Goal: Transaction & Acquisition: Register for event/course

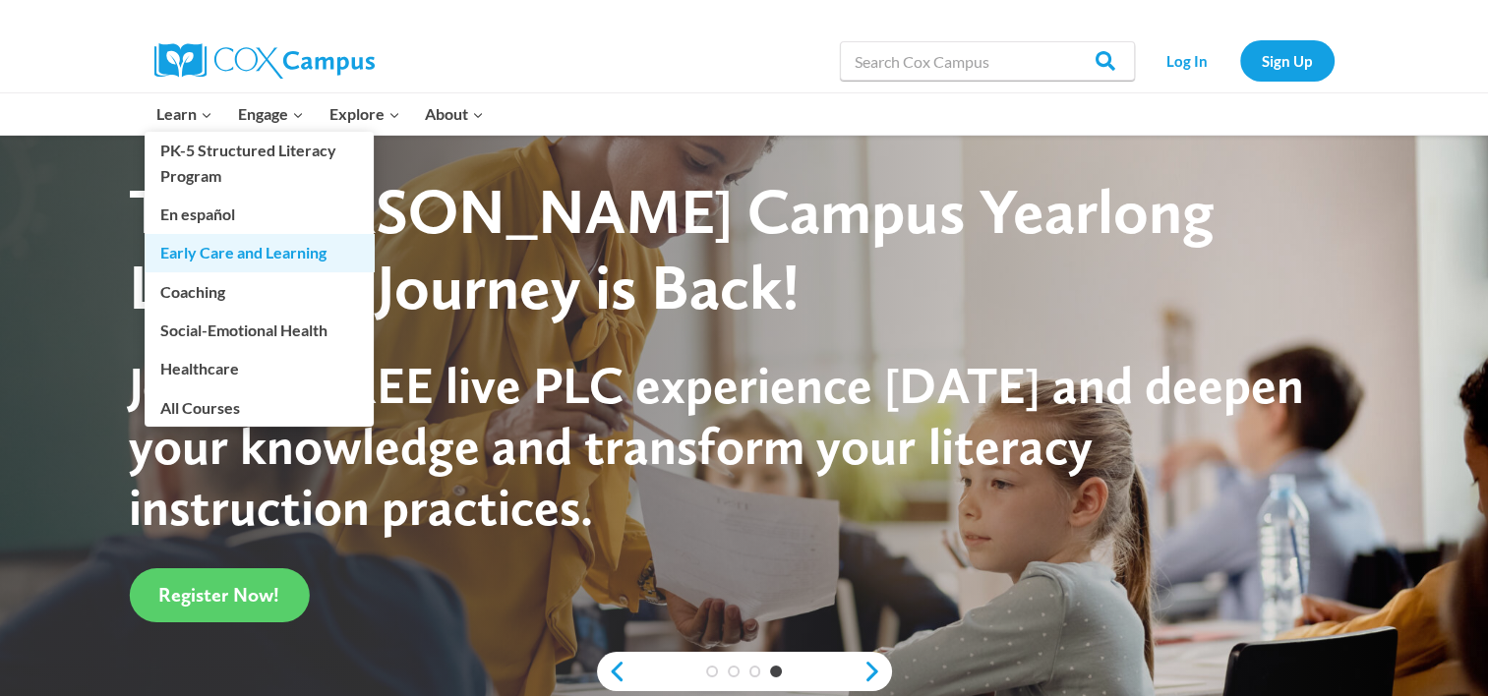
click at [222, 258] on link "Early Care and Learning" at bounding box center [259, 252] width 229 height 37
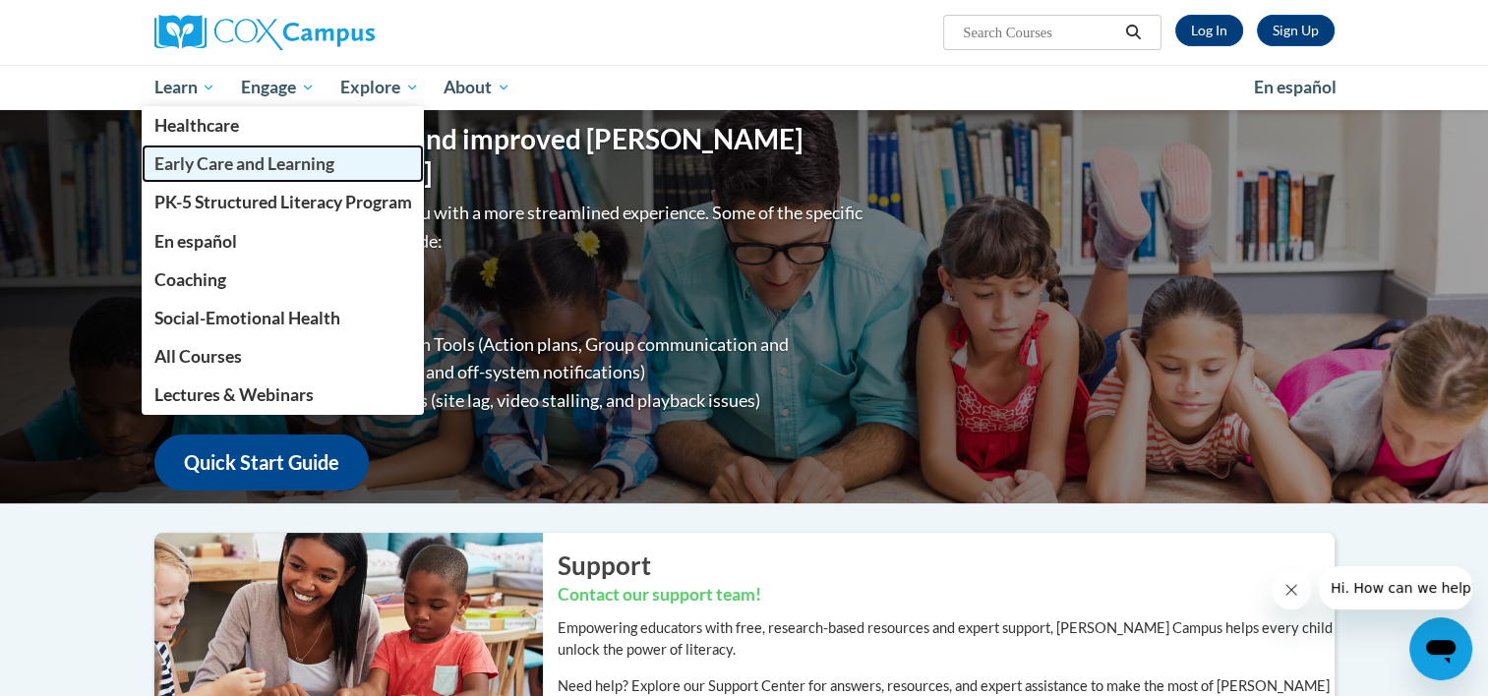
click at [220, 156] on span "Early Care and Learning" at bounding box center [243, 163] width 180 height 21
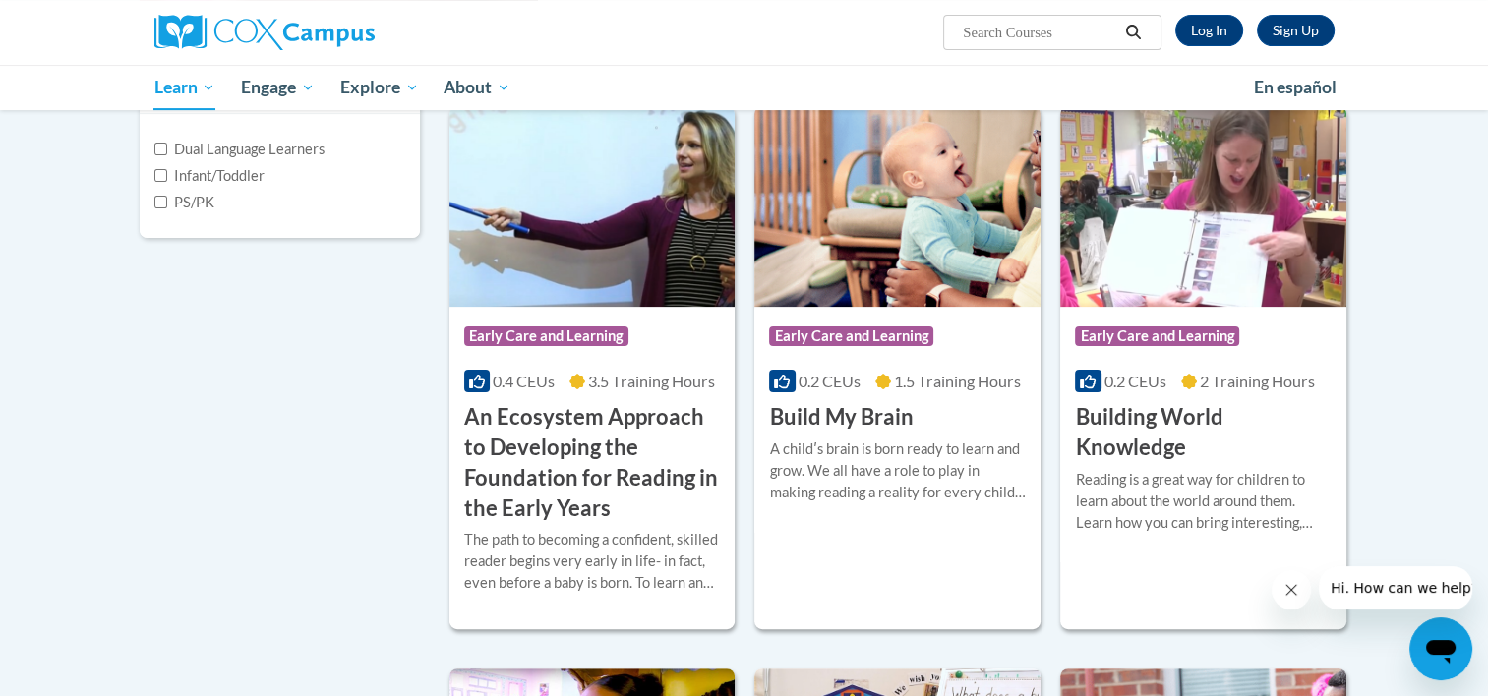
scroll to position [431, 0]
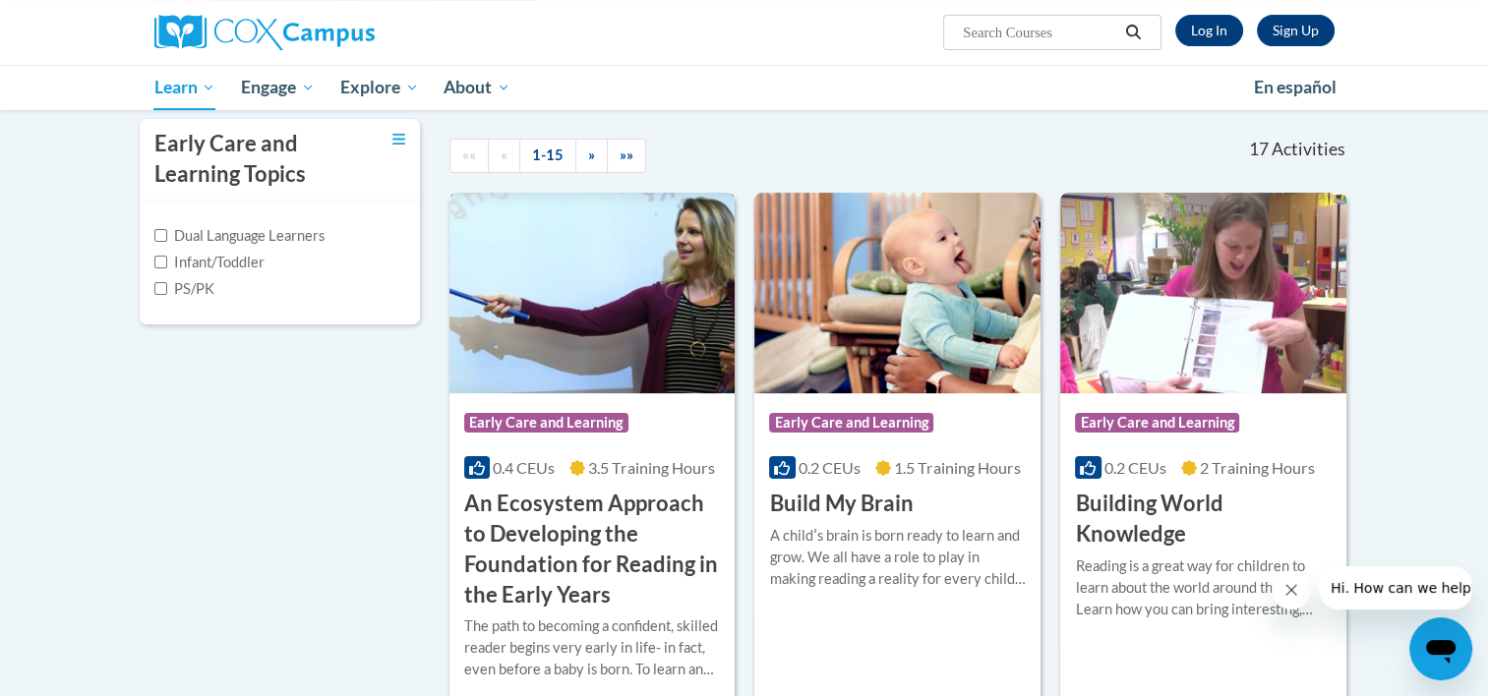
click at [547, 547] on h3 "An Ecosystem Approach to Developing the Foundation for Reading in the Early Yea…" at bounding box center [592, 549] width 257 height 121
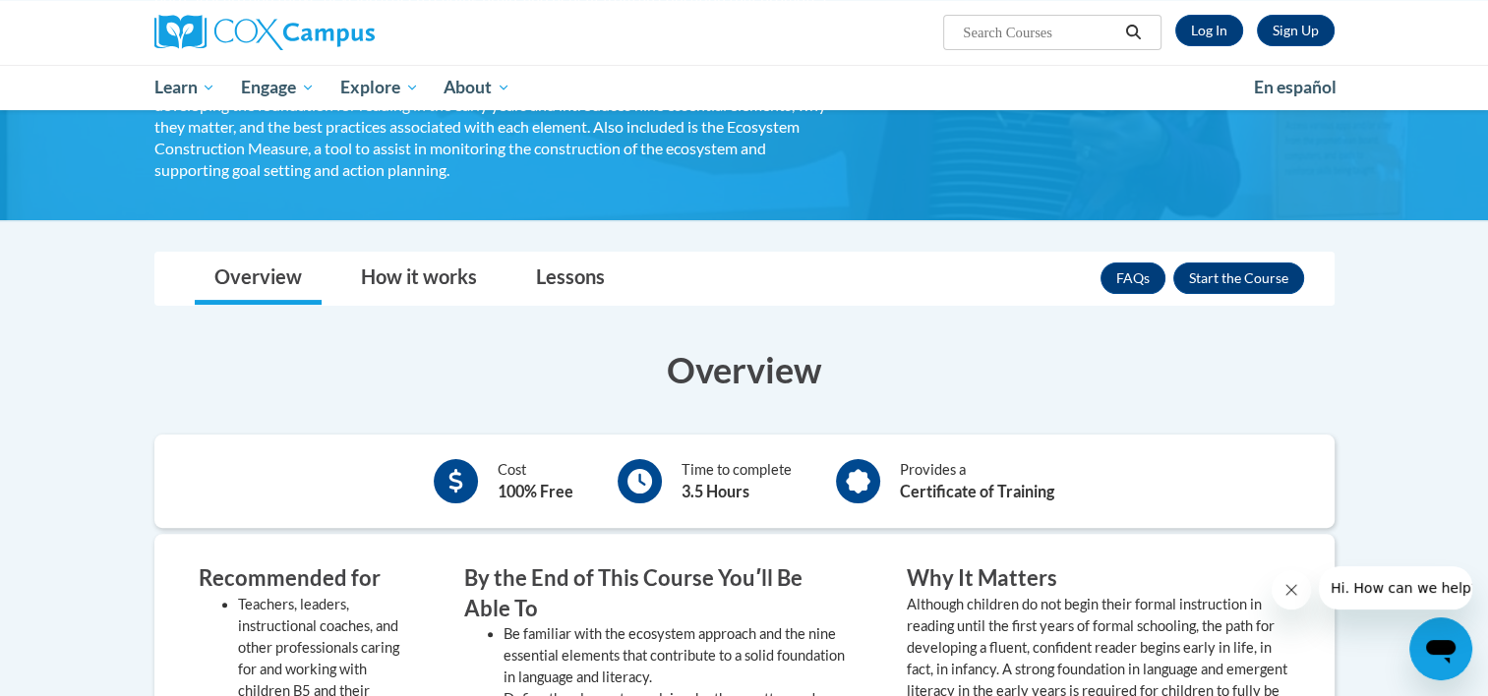
scroll to position [334, 0]
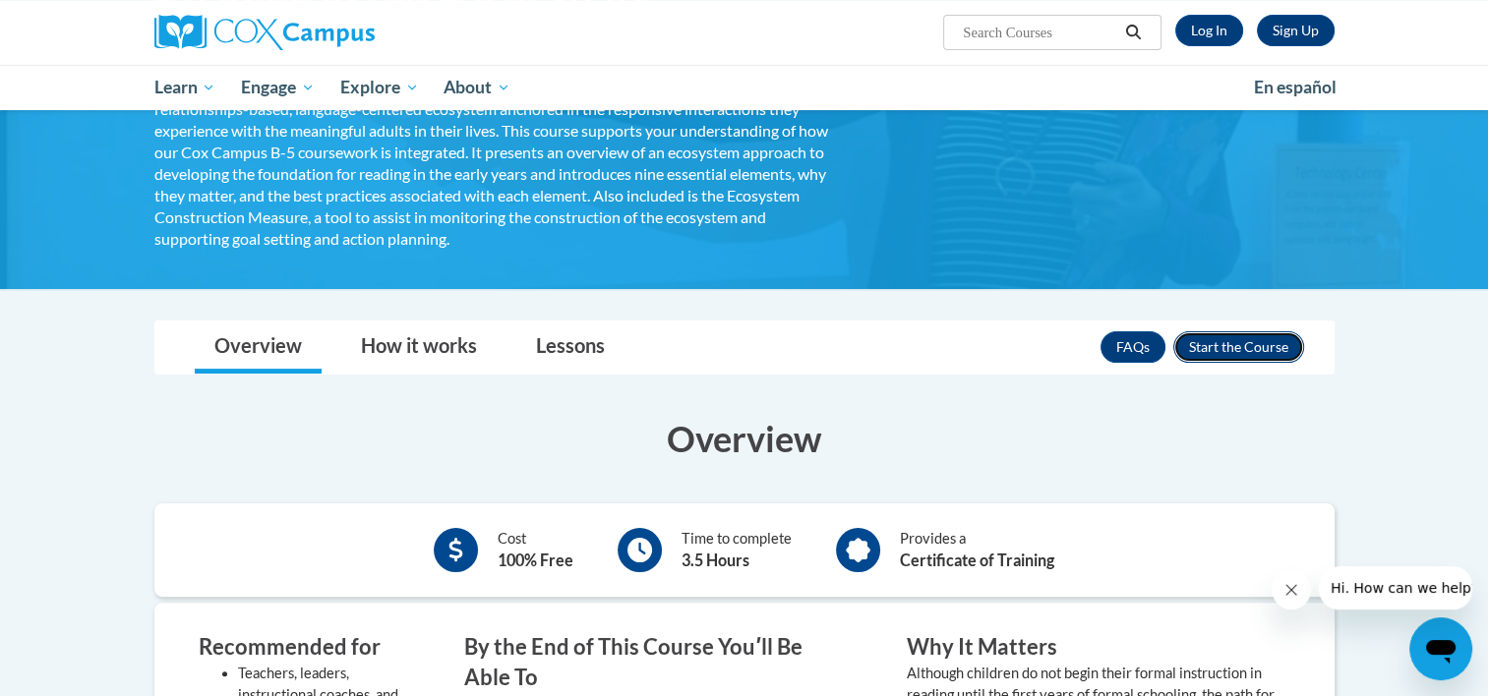
click at [1246, 339] on button "Enroll" at bounding box center [1238, 346] width 131 height 31
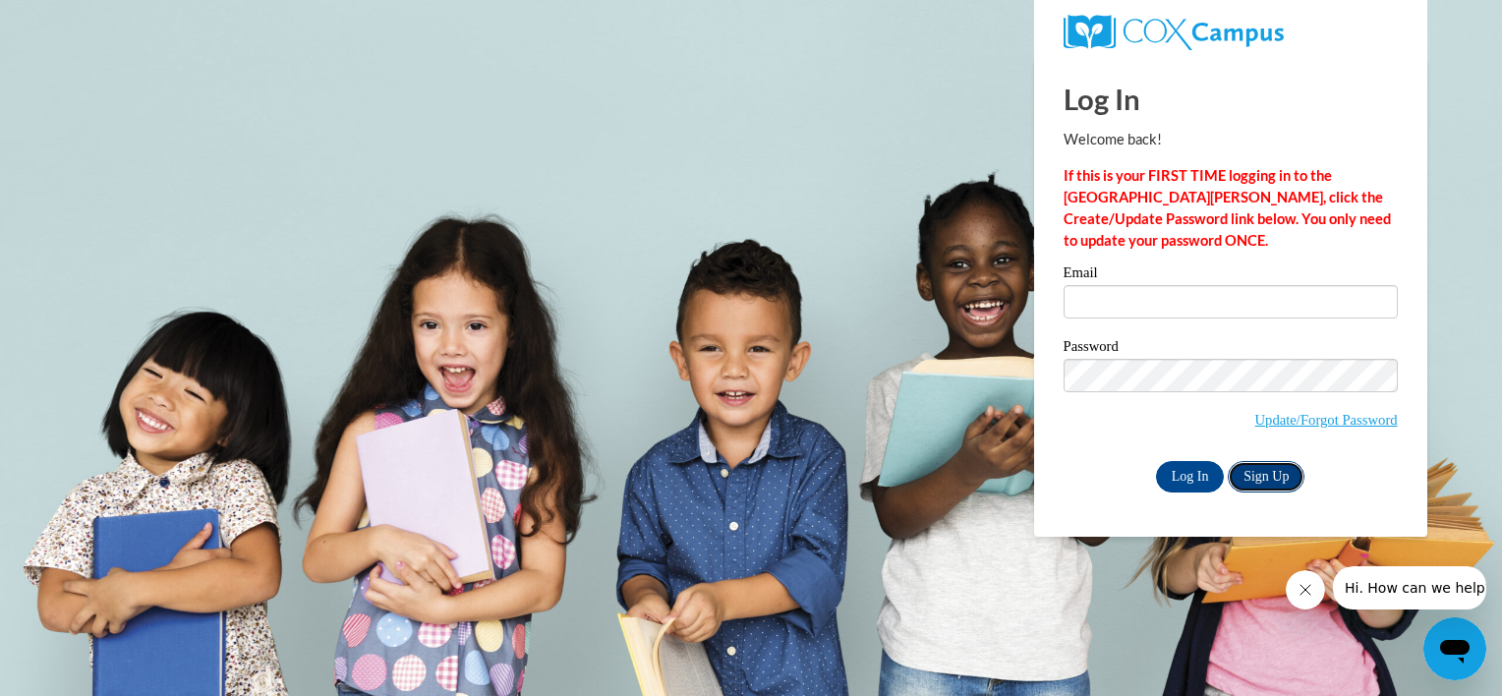
click at [1270, 476] on link "Sign Up" at bounding box center [1266, 476] width 77 height 31
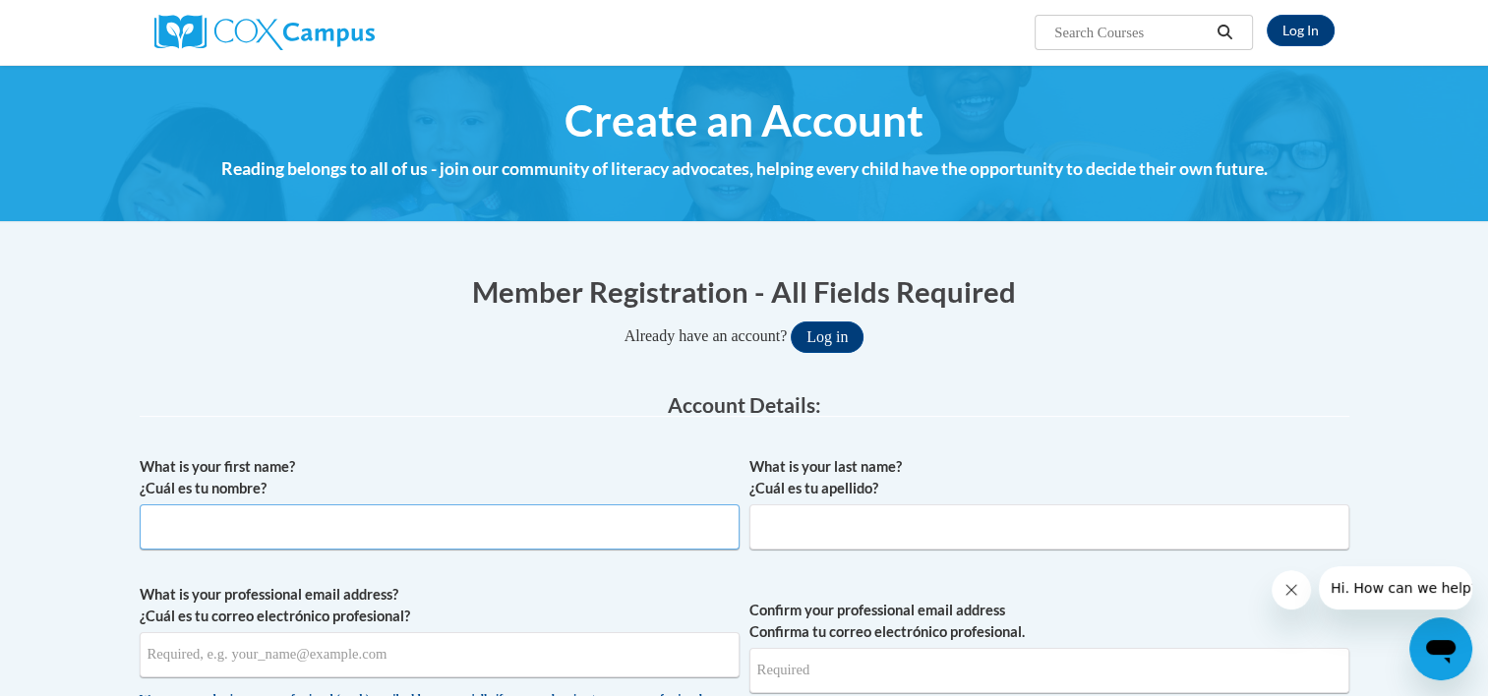
click at [519, 524] on input "What is your first name? ¿Cuál es tu nombre?" at bounding box center [440, 526] width 600 height 45
type input "sue"
click at [780, 531] on input "What is your last name? ¿Cuál es tu apellido?" at bounding box center [1049, 526] width 600 height 45
type input "forbes"
click at [574, 644] on input "What is your professional email address? ¿Cuál es tu correo electrónico profesi…" at bounding box center [440, 654] width 600 height 45
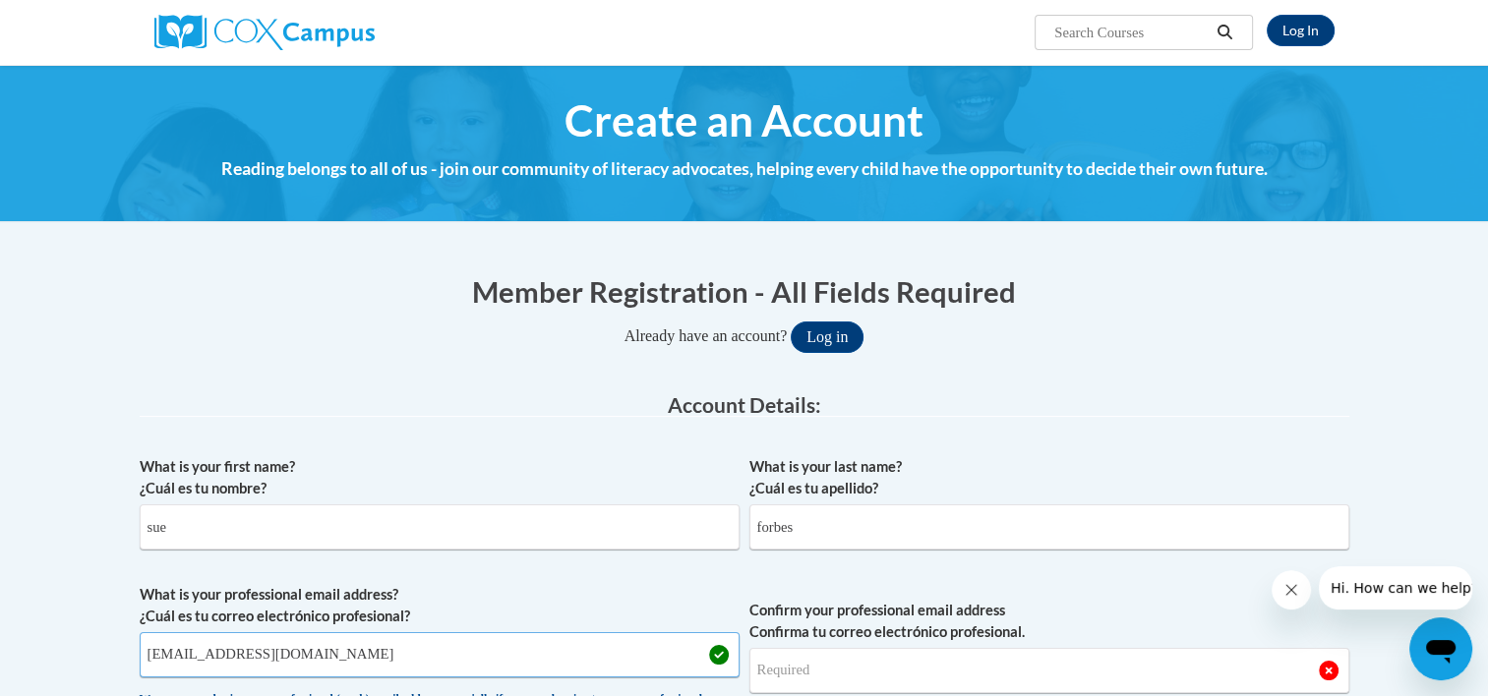
type input "[EMAIL_ADDRESS][DOMAIN_NAME]"
click at [869, 675] on input "Confirm your professional email address Confirma tu correo electrónico profesio…" at bounding box center [1049, 670] width 600 height 45
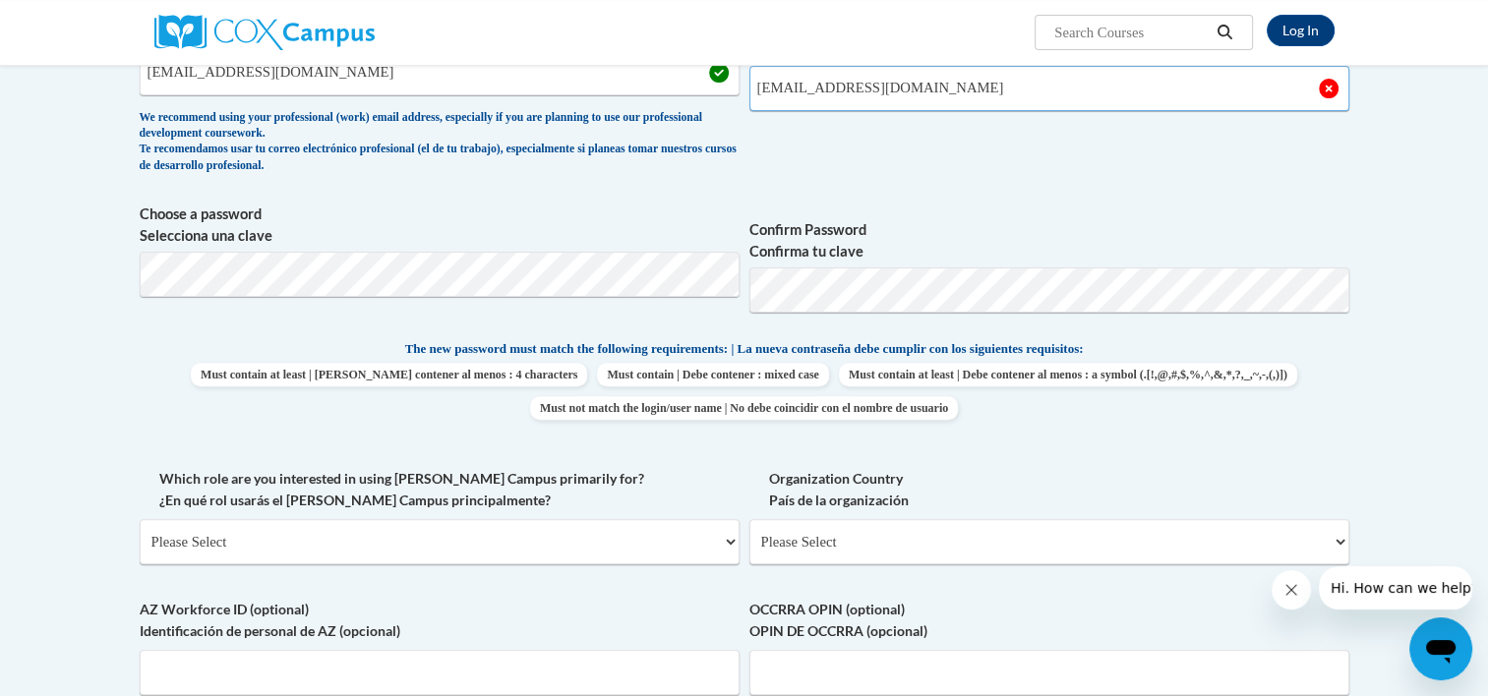
scroll to position [588, 0]
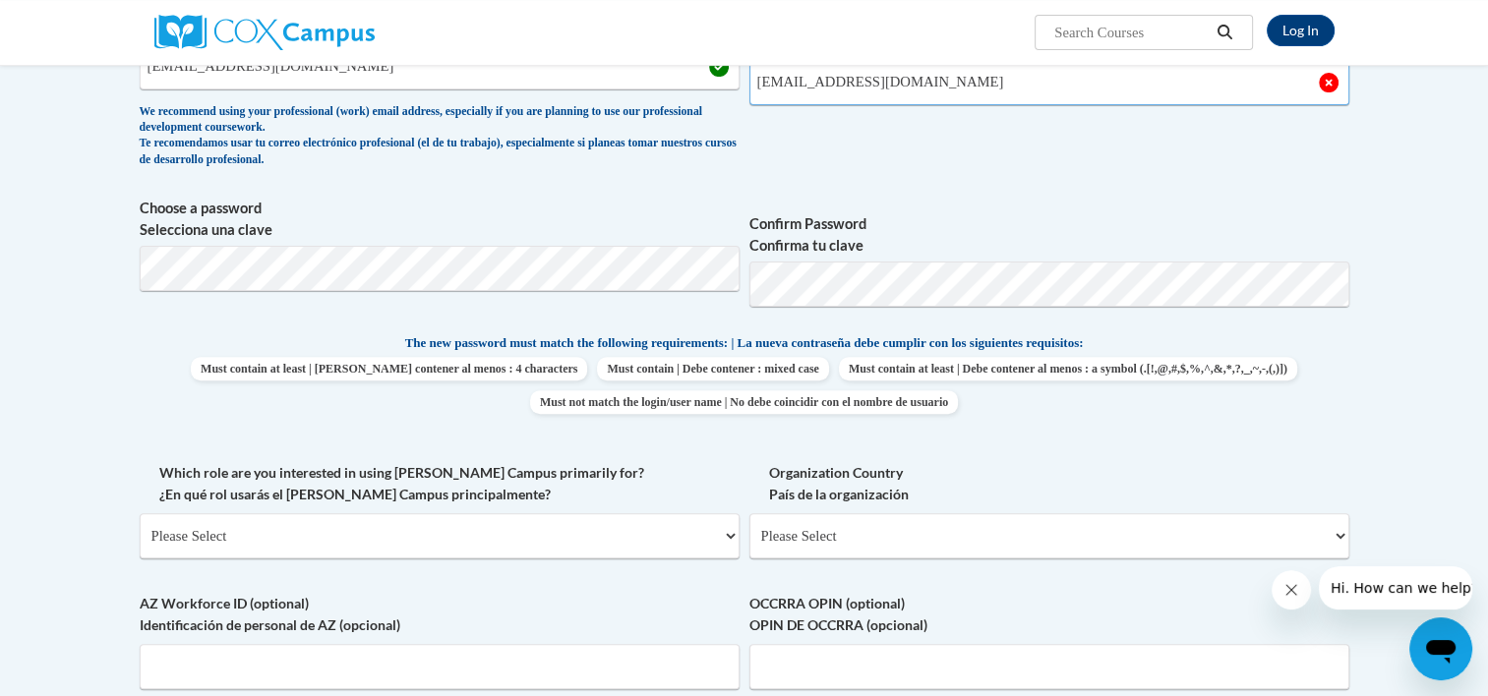
type input "[EMAIL_ADDRESS][DOMAIN_NAME]"
click at [801, 432] on div "What is your first name? ¿Cuál es tu nombre? [PERSON_NAME] What is your last na…" at bounding box center [744, 306] width 1209 height 897
click at [722, 535] on select "Please Select College/University | Colegio/Universidad Community/Nonprofit Part…" at bounding box center [440, 535] width 600 height 45
select select "fbf2d438-af2f-41f8-98f1-81c410e29de3"
click at [140, 513] on select "Please Select College/University | Colegio/Universidad Community/Nonprofit Part…" at bounding box center [440, 535] width 600 height 45
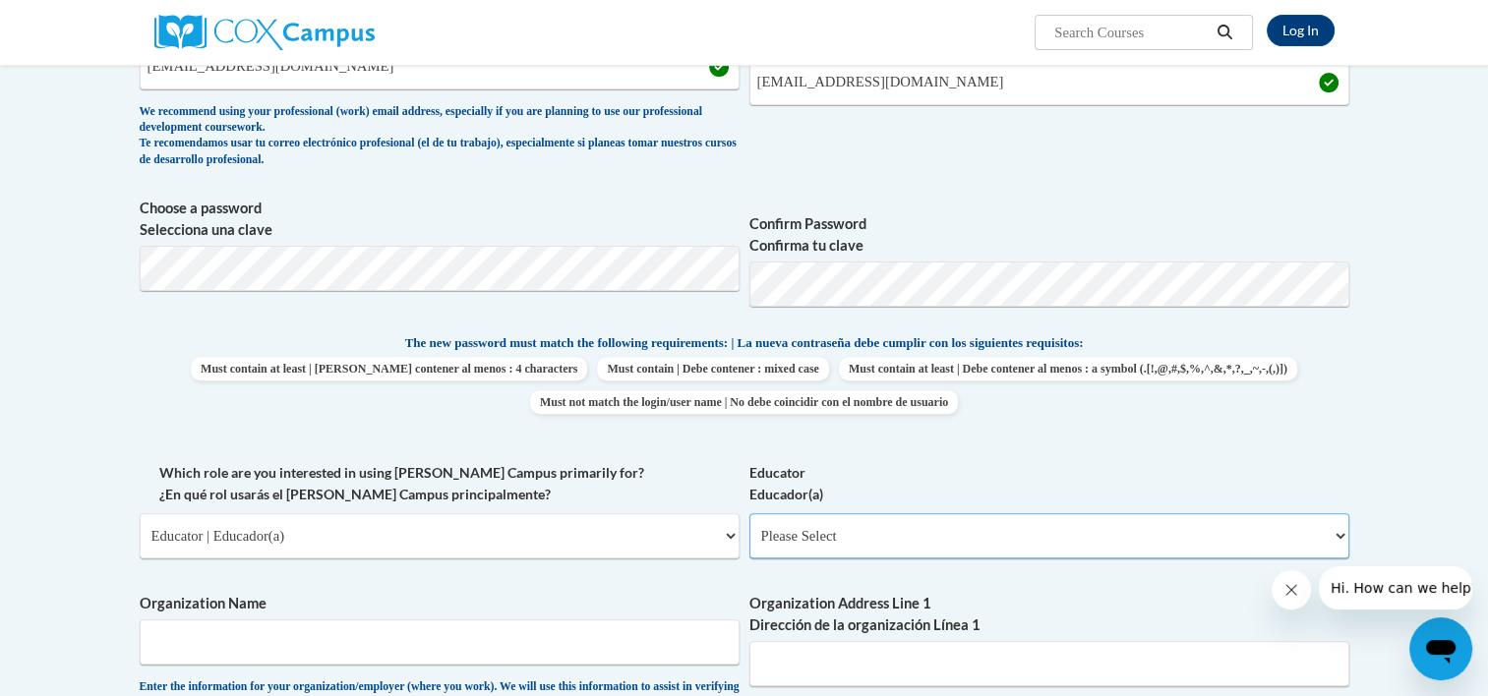
click at [1337, 532] on select "Please Select Early Learning/Daycare Teacher/Family Home Care Provider | Maestr…" at bounding box center [1049, 535] width 600 height 45
select select "5e2af403-4f2c-4e49-a02f-103e55d7b75b"
click at [749, 513] on select "Please Select Early Learning/Daycare Teacher/Family Home Care Provider | Maestr…" at bounding box center [1049, 535] width 600 height 45
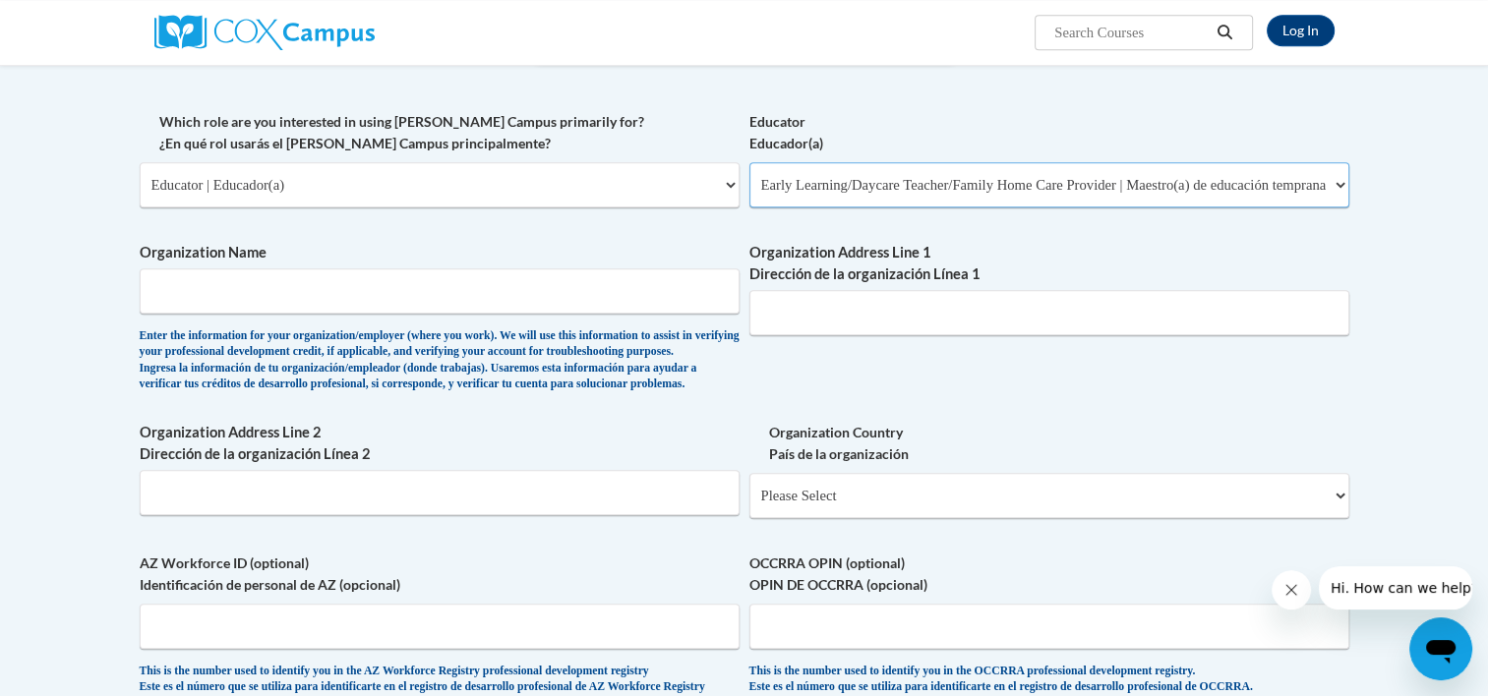
scroll to position [941, 0]
click at [462, 278] on input "Organization Name" at bounding box center [440, 288] width 600 height 45
